Goal: Complete application form

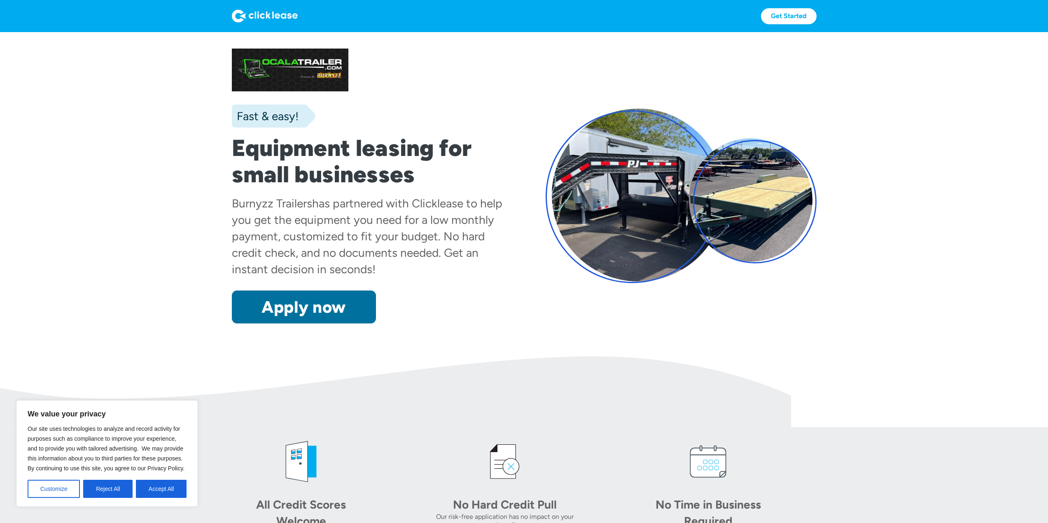
click at [330, 310] on link "Apply now" at bounding box center [304, 307] width 144 height 33
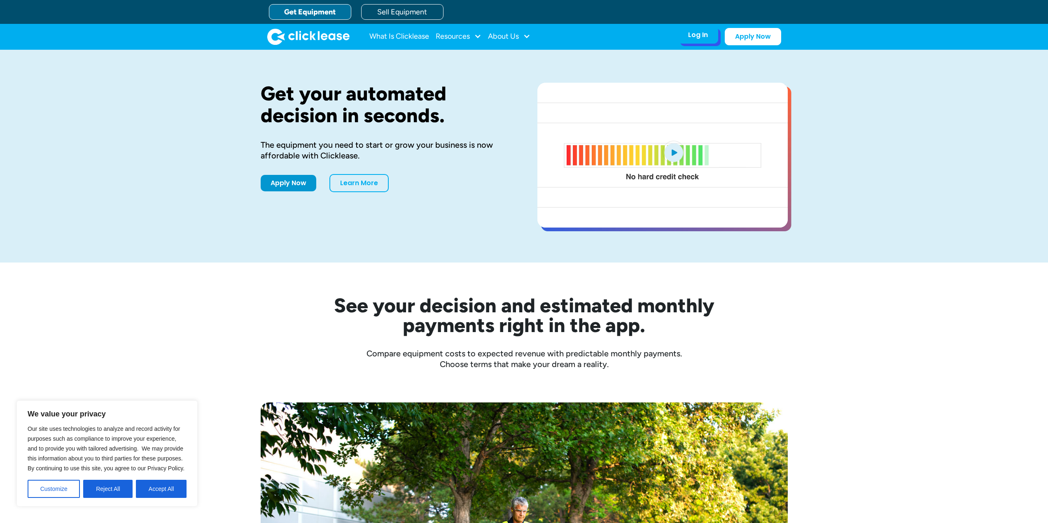
click at [688, 36] on div "Log In" at bounding box center [698, 35] width 20 height 8
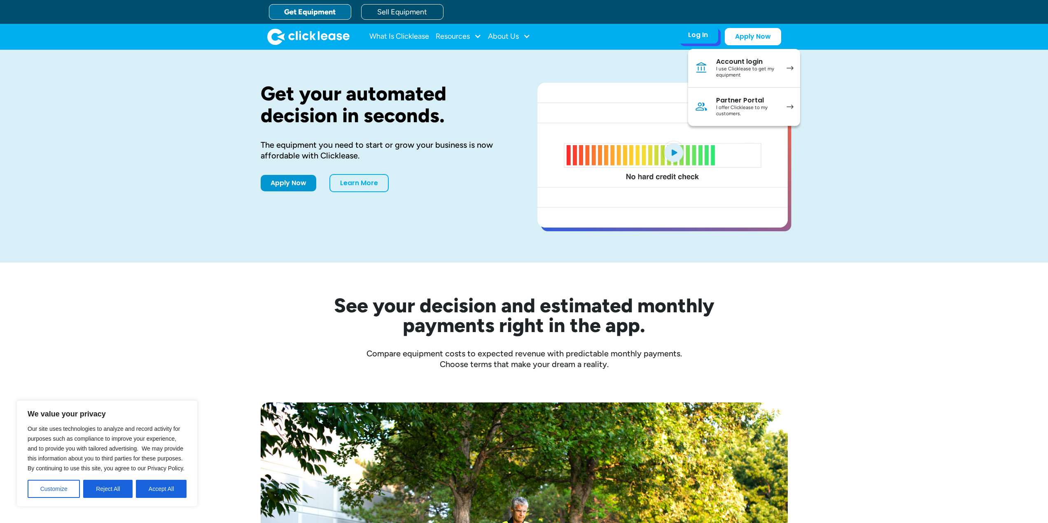
click at [778, 113] on div "I offer Clicklease to my customers." at bounding box center [747, 111] width 62 height 13
